Goal: Transaction & Acquisition: Purchase product/service

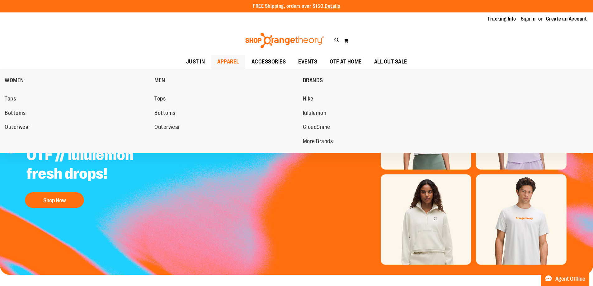
click at [235, 64] on span "APPAREL" at bounding box center [228, 62] width 22 height 14
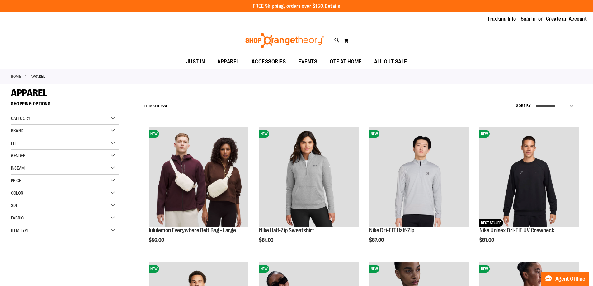
click at [110, 122] on div "Category" at bounding box center [65, 118] width 108 height 12
click at [97, 136] on link "MEN" at bounding box center [60, 138] width 103 height 7
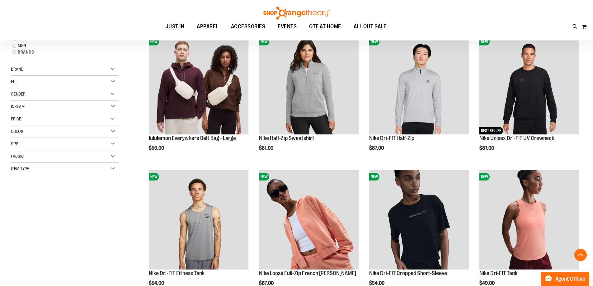
scroll to position [98, 0]
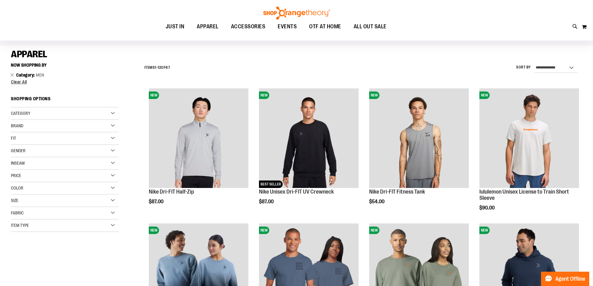
scroll to position [36, 0]
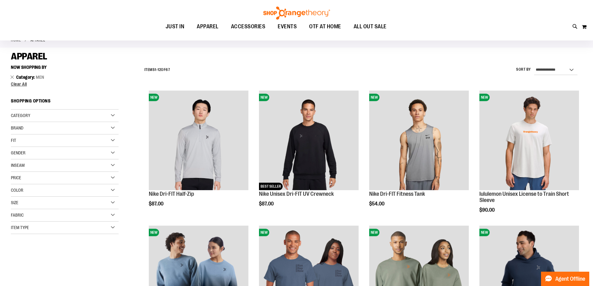
click at [107, 225] on div "Item Type" at bounding box center [65, 228] width 108 height 12
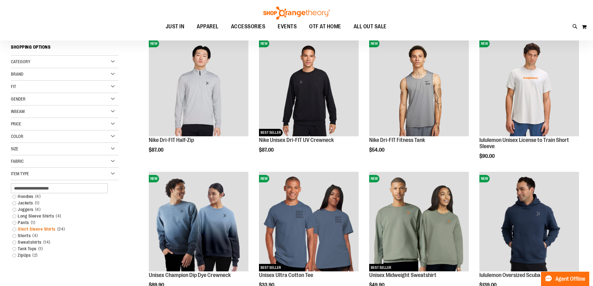
scroll to position [98, 0]
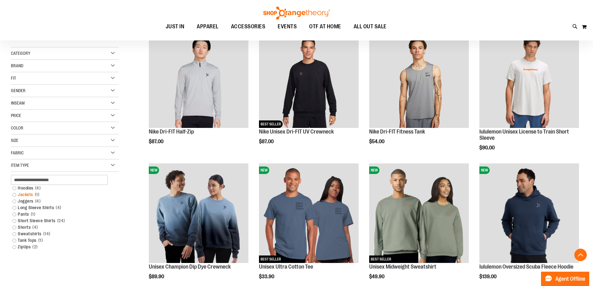
click at [14, 194] on link "Jackets 1 item" at bounding box center [60, 195] width 103 height 7
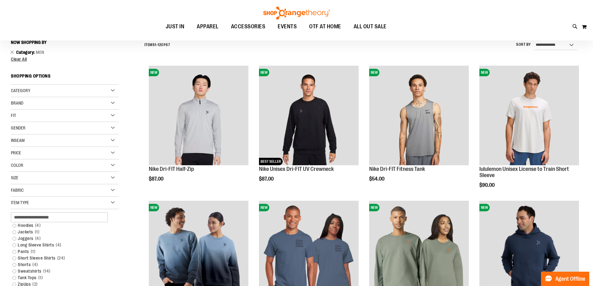
scroll to position [58, 0]
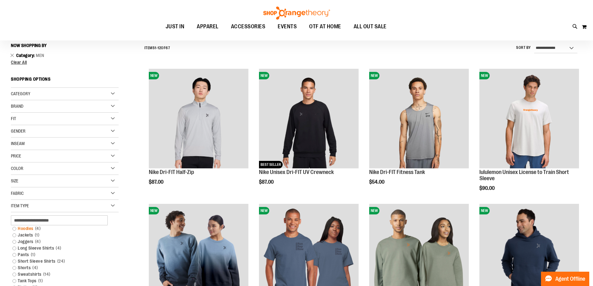
click at [12, 230] on link "Hoodies 4 items" at bounding box center [60, 229] width 103 height 7
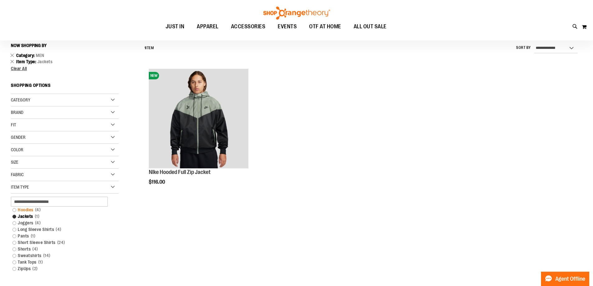
click at [14, 211] on link "Hoodies 4 items" at bounding box center [60, 210] width 103 height 7
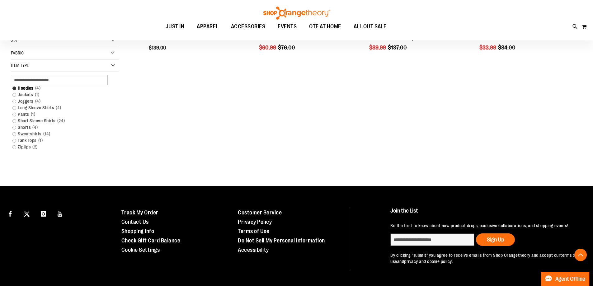
scroll to position [208, 0]
